Goal: Task Accomplishment & Management: Use online tool/utility

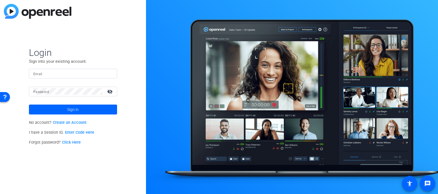
click at [51, 70] on input "Email" at bounding box center [72, 73] width 79 height 7
type input "[EMAIL_ADDRESS][PERSON_NAME][DOMAIN_NAME]"
click at [29, 105] on button "Sign in" at bounding box center [73, 110] width 88 height 10
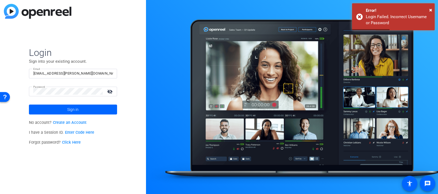
click at [108, 91] on mat-icon "visibility_off" at bounding box center [110, 92] width 13 height 8
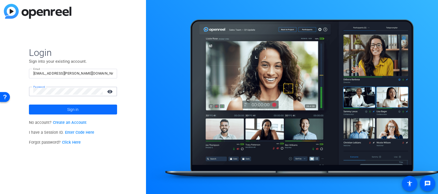
click at [67, 107] on span at bounding box center [73, 109] width 88 height 13
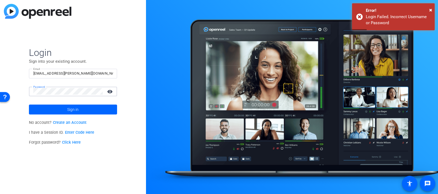
click at [29, 105] on button "Sign in" at bounding box center [73, 110] width 88 height 10
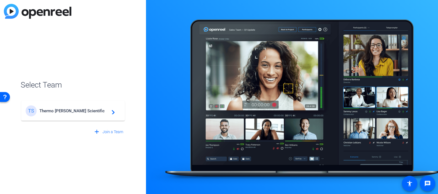
click at [88, 112] on span "Thermo [PERSON_NAME] Scientific" at bounding box center [73, 111] width 69 height 5
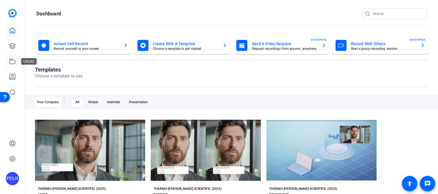
click at [10, 66] on link at bounding box center [12, 61] width 13 height 13
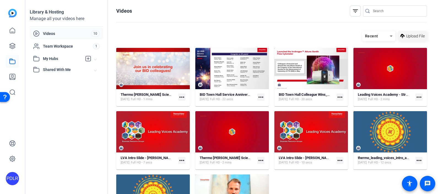
click at [406, 36] on span "Upload File" at bounding box center [415, 36] width 19 height 6
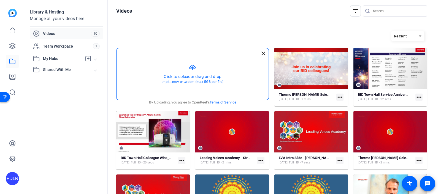
click at [193, 65] on button "button" at bounding box center [193, 74] width 152 height 52
click at [182, 70] on button "button" at bounding box center [193, 74] width 152 height 52
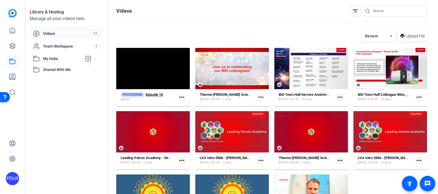
click at [158, 95] on strong "Episode 10" at bounding box center [154, 95] width 17 height 4
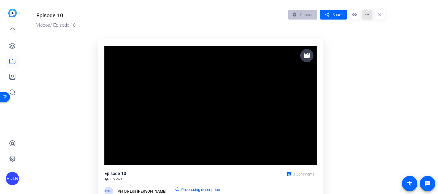
click at [366, 15] on mat-icon "more_horiz" at bounding box center [367, 15] width 10 height 10
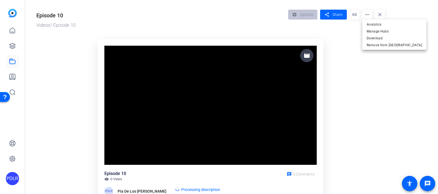
click at [366, 15] on div at bounding box center [219, 97] width 438 height 194
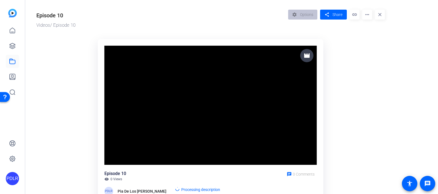
click at [327, 93] on div "movie Episode 10 visibility 0 Views chat 0 Comments PDLR [PERSON_NAME] Los [PER…" at bounding box center [211, 128] width 232 height 185
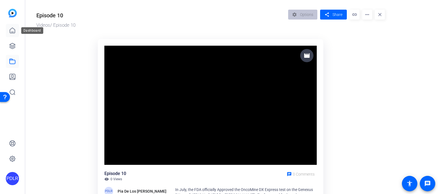
click at [10, 34] on link at bounding box center [12, 30] width 13 height 13
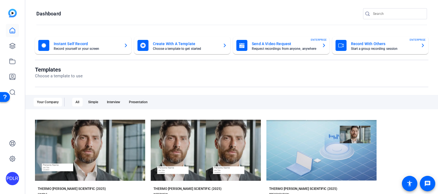
click at [215, 47] on mat-card-title "Create With A Template" at bounding box center [186, 44] width 66 height 7
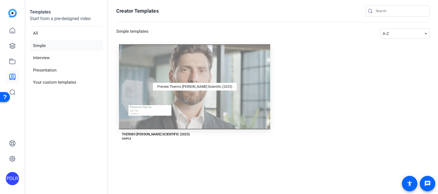
click at [192, 107] on div "Preview Thermo [PERSON_NAME] Scientific (2025)" at bounding box center [194, 86] width 151 height 85
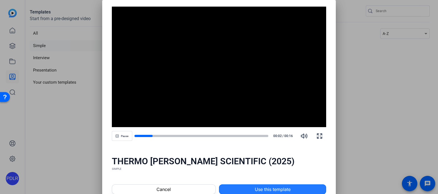
click at [279, 189] on span "Use this template" at bounding box center [273, 189] width 36 height 7
